Goal: Information Seeking & Learning: Understand process/instructions

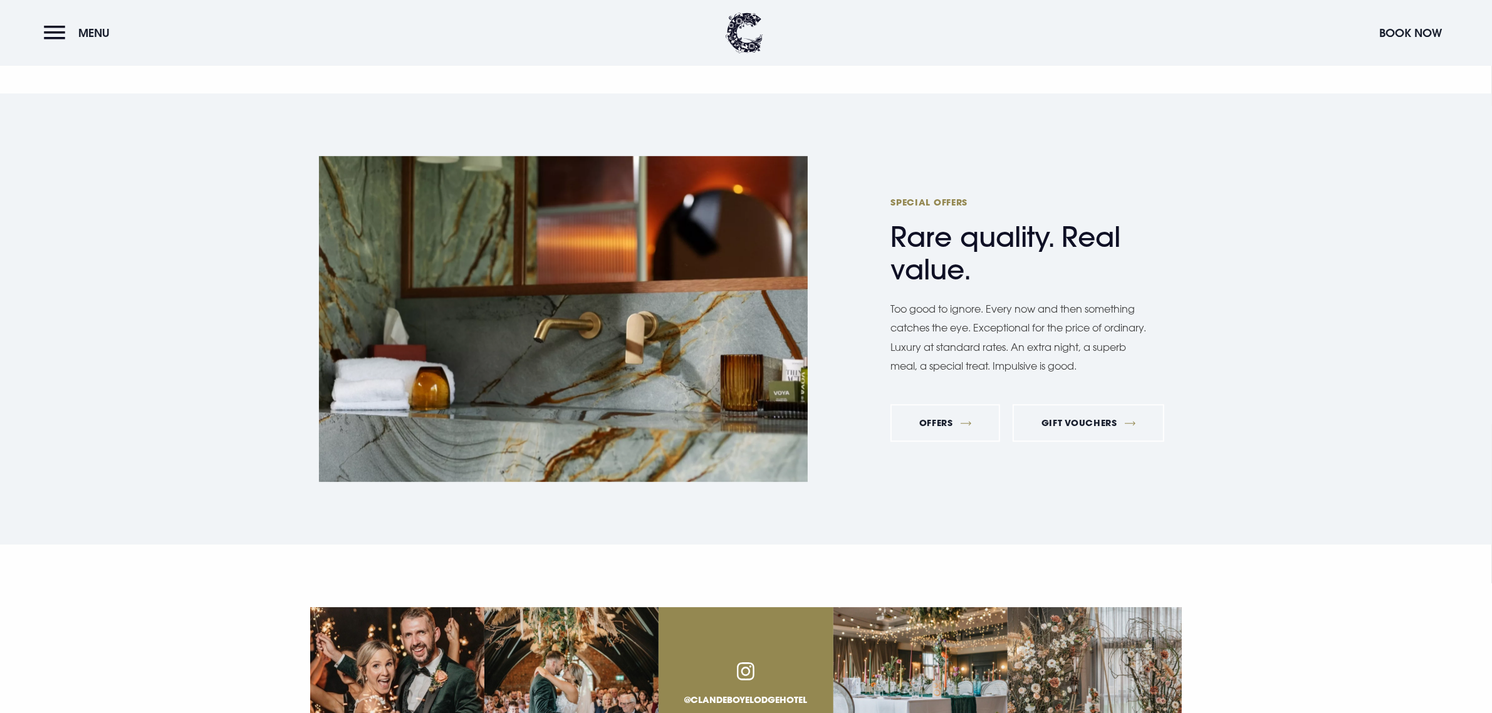
scroll to position [4787, 0]
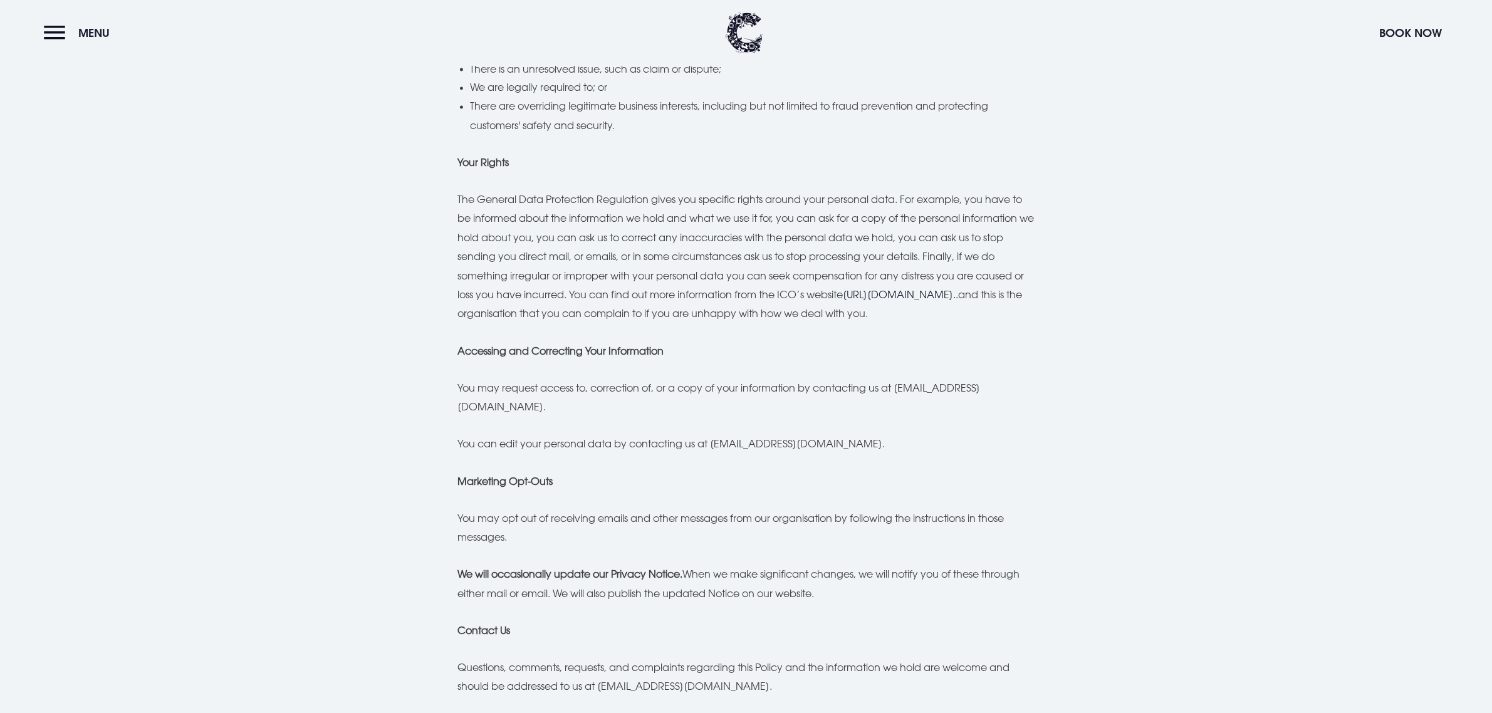
scroll to position [2898, 0]
drag, startPoint x: 457, startPoint y: 355, endPoint x: 615, endPoint y: 397, distance: 162.6
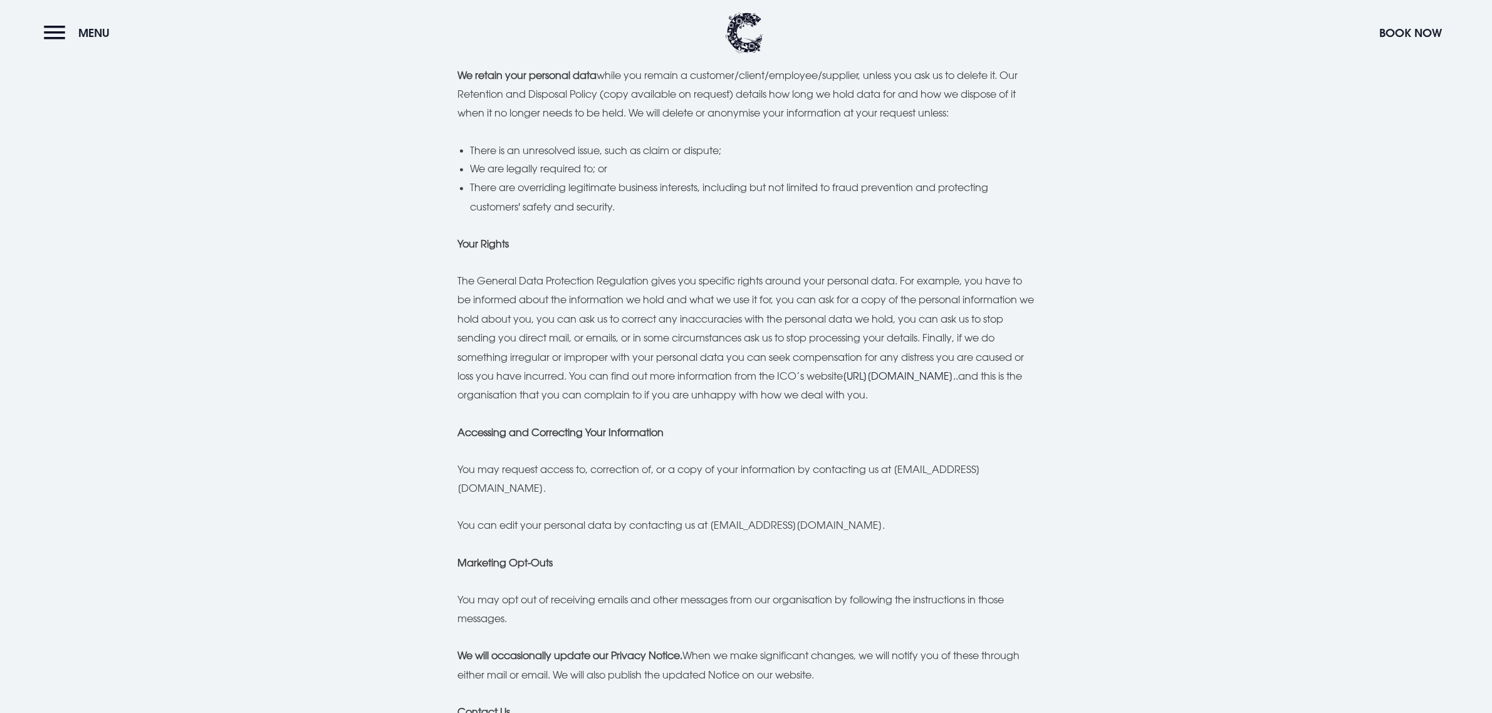
scroll to position [2819, 0]
drag, startPoint x: 455, startPoint y: 432, endPoint x: 930, endPoint y: 489, distance: 478.3
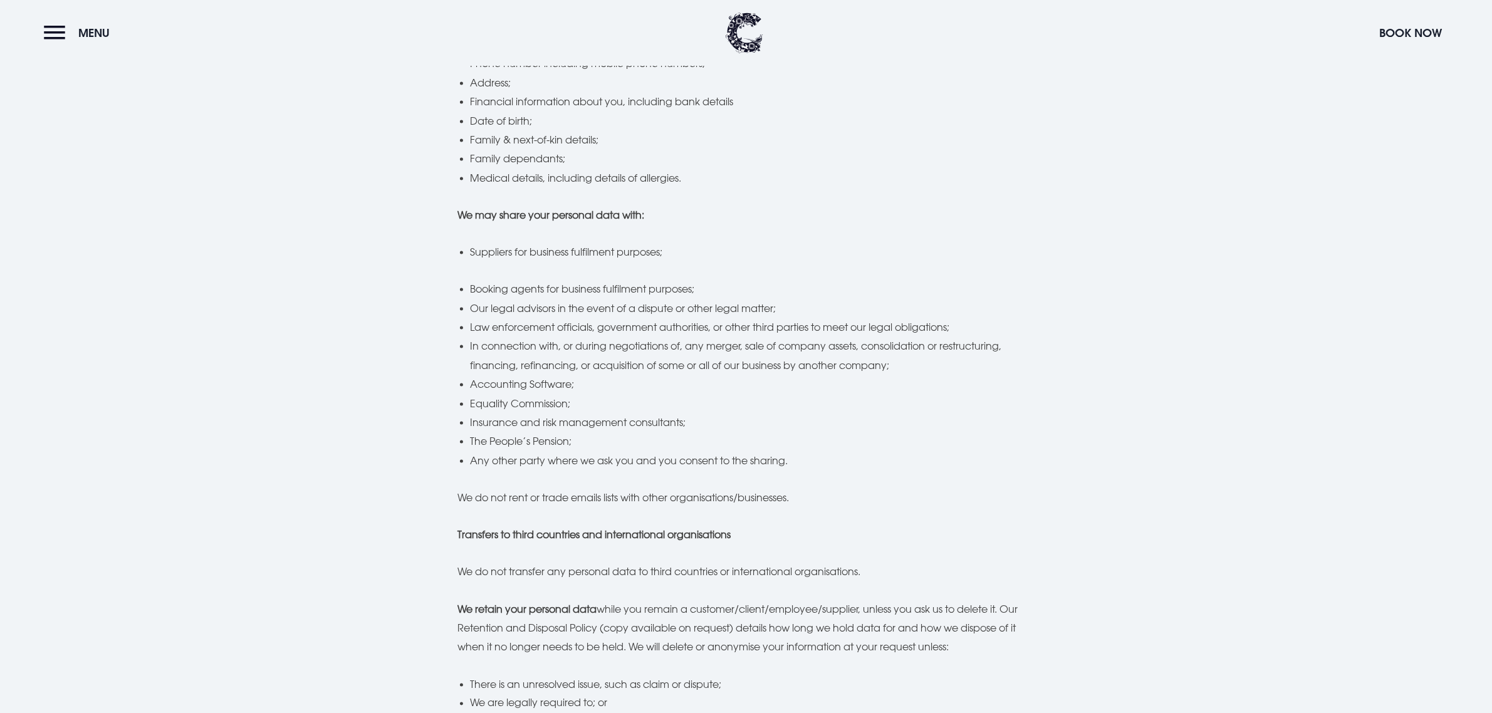
scroll to position [2271, 0]
